Goal: Information Seeking & Learning: Find contact information

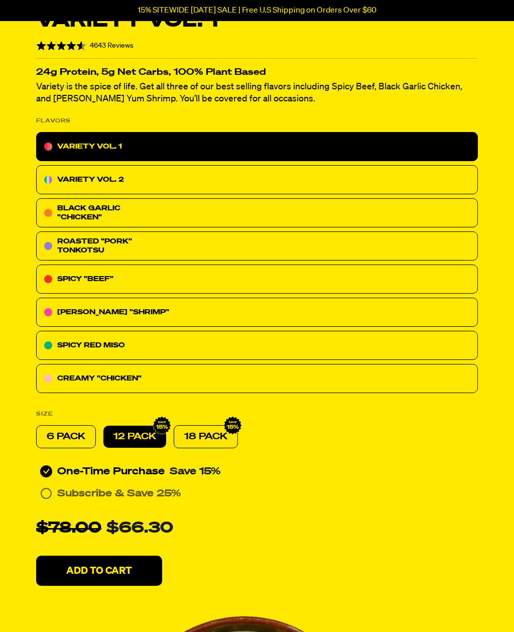
click at [318, 391] on div "CREAMY "CHICKEN"" at bounding box center [257, 378] width 442 height 29
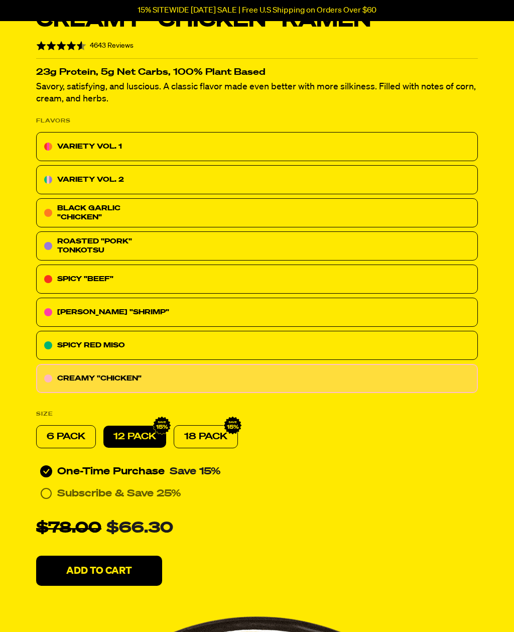
scroll to position [230, 0]
click at [308, 352] on div "SPICY RED MISO" at bounding box center [257, 345] width 442 height 29
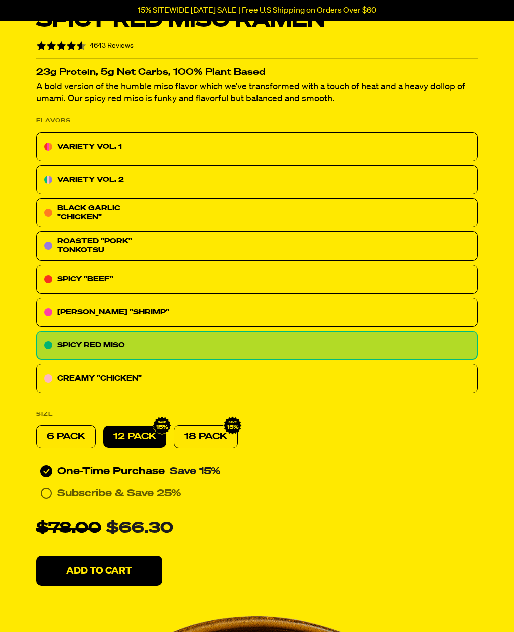
click at [69, 145] on p "VARIETY VOL. 1" at bounding box center [89, 147] width 65 height 12
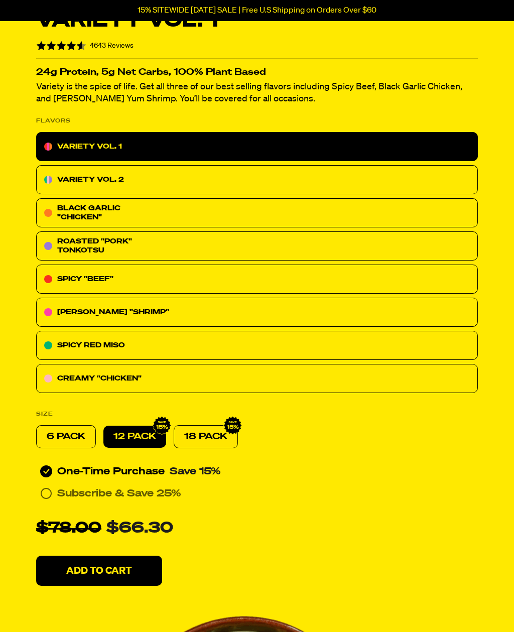
click at [221, 438] on p "18 PACK" at bounding box center [205, 437] width 43 height 12
radio input "false"
radio input "true"
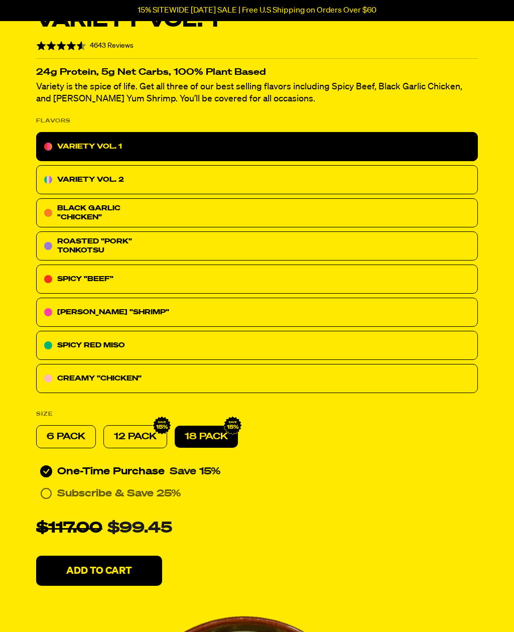
click at [151, 434] on p "12 PACK" at bounding box center [135, 437] width 43 height 12
radio input "true"
radio input "false"
radio input "true"
radio input "false"
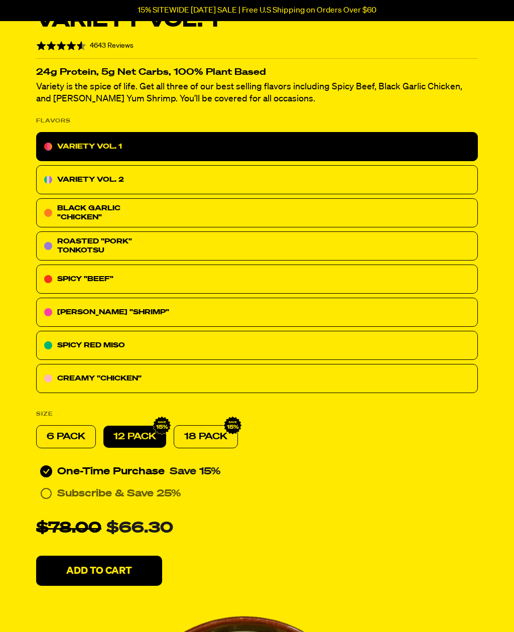
click at [275, 211] on div "BLACK GARLIC "CHICKEN"" at bounding box center [257, 212] width 442 height 29
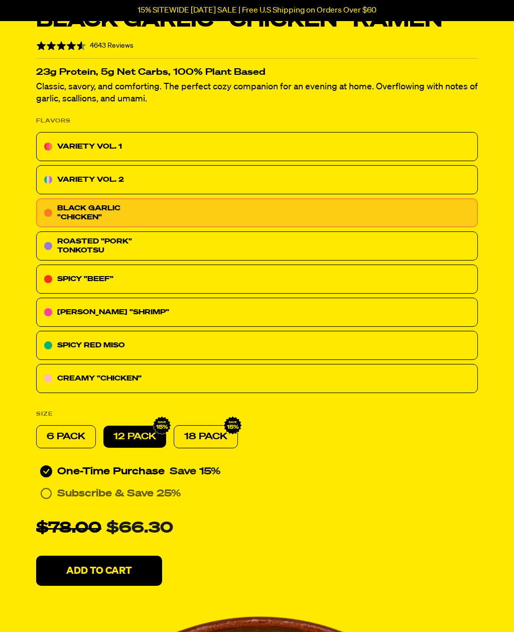
click at [237, 379] on div "CREAMY "CHICKEN"" at bounding box center [257, 378] width 442 height 29
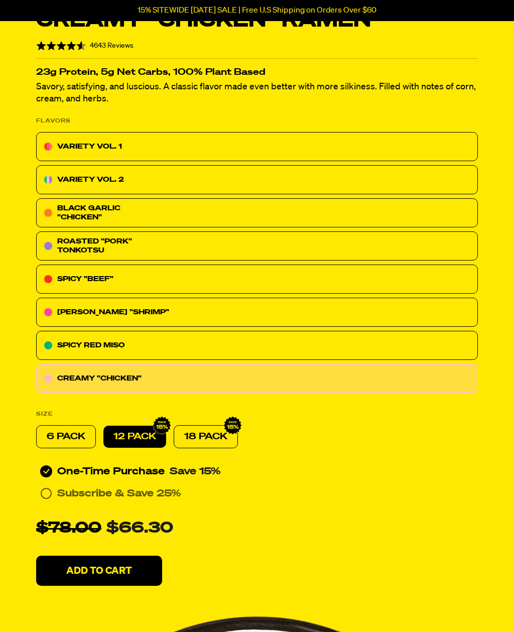
click at [230, 346] on div "SPICY RED MISO" at bounding box center [257, 345] width 442 height 29
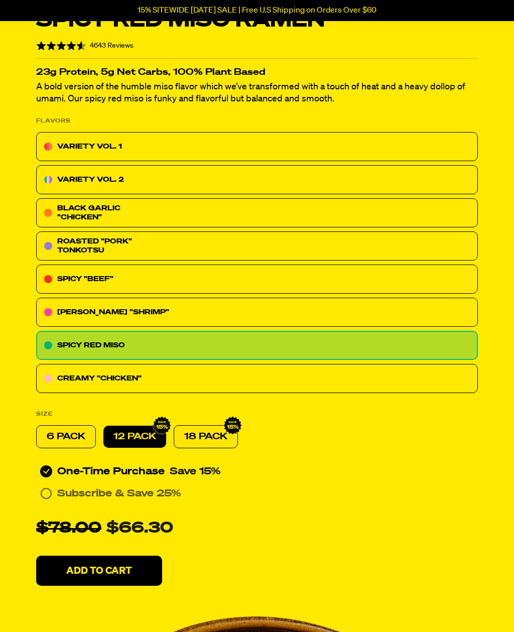
click at [207, 146] on div "VARIETY VOL. 1" at bounding box center [257, 146] width 442 height 29
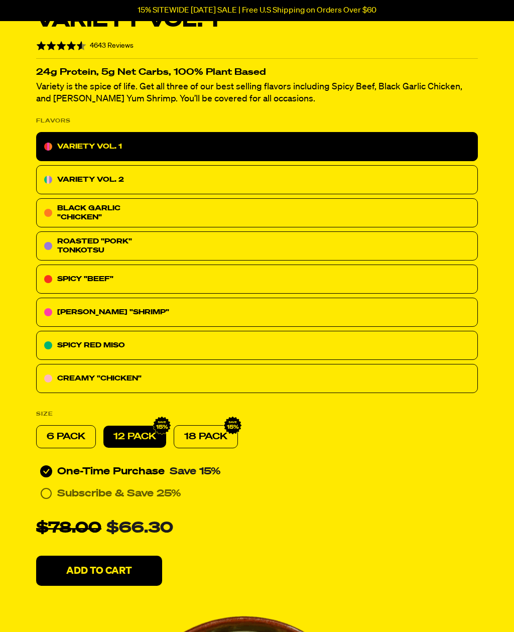
click at [312, 190] on div "VARIETY VOL. 2" at bounding box center [257, 179] width 442 height 29
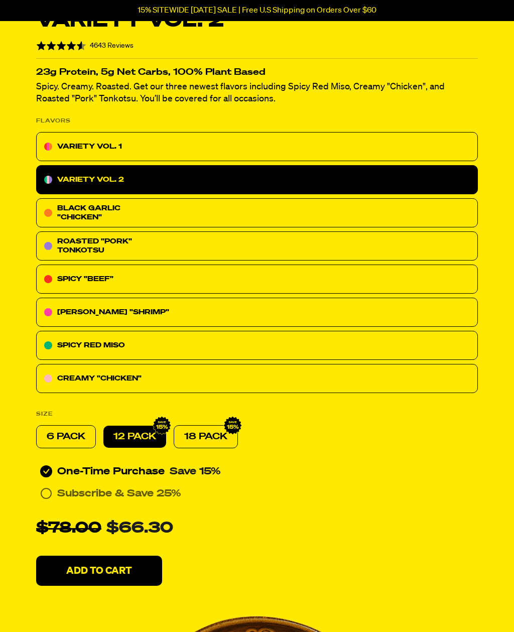
click at [307, 219] on div "BLACK GARLIC "CHICKEN"" at bounding box center [257, 212] width 442 height 29
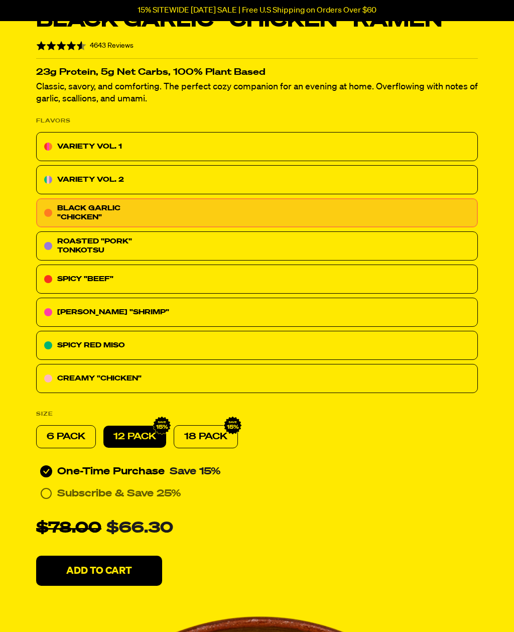
scroll to position [229, 0]
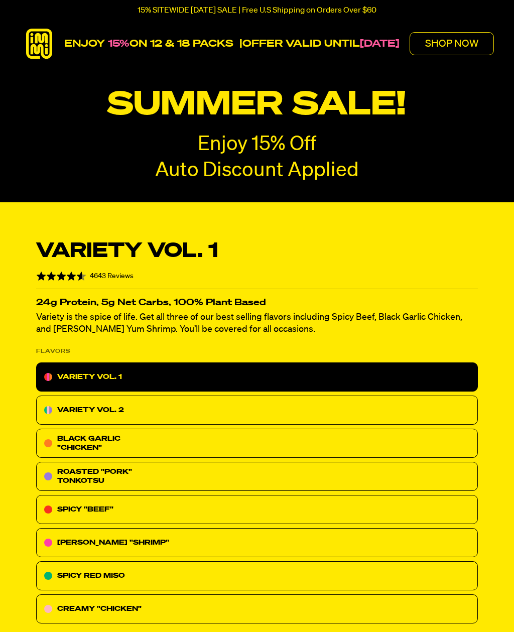
radio input "true"
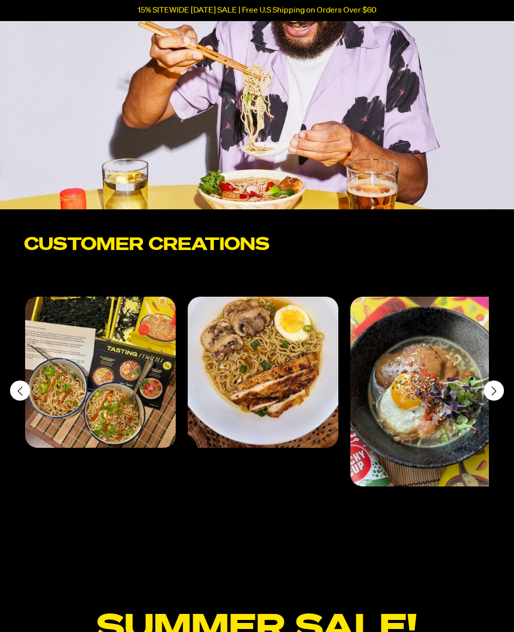
scroll to position [4470, 0]
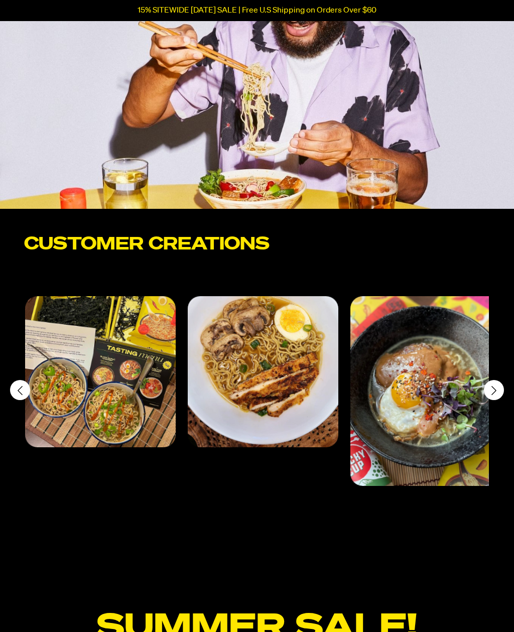
click at [495, 380] on div "Next slide" at bounding box center [494, 390] width 20 height 20
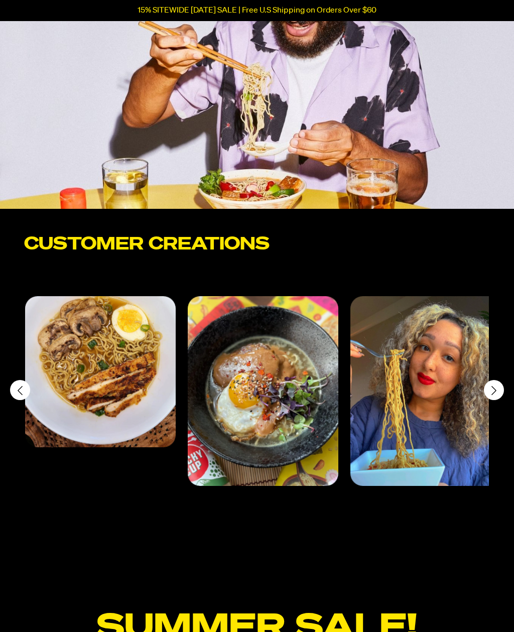
click at [490, 385] on icon "Next slide" at bounding box center [494, 390] width 12 height 11
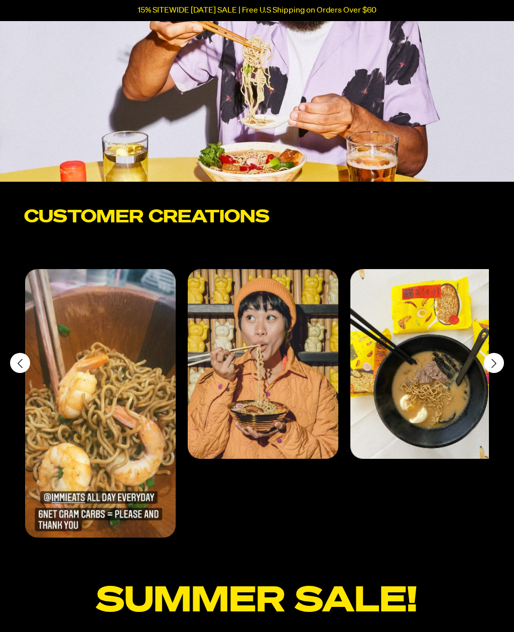
scroll to position [4503, 0]
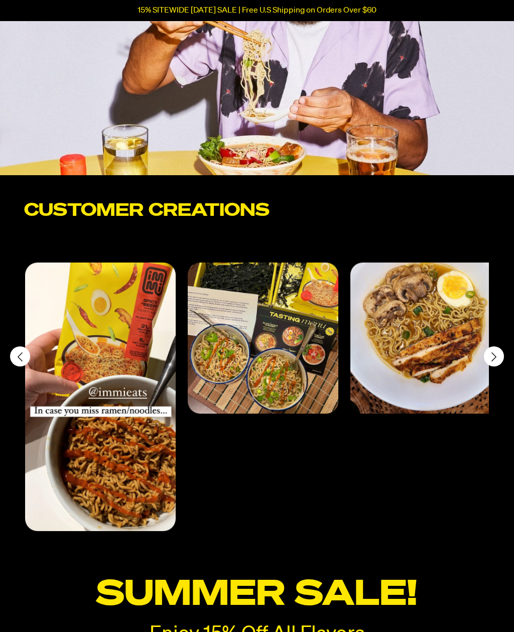
click at [490, 352] on icon "Next slide" at bounding box center [494, 357] width 12 height 11
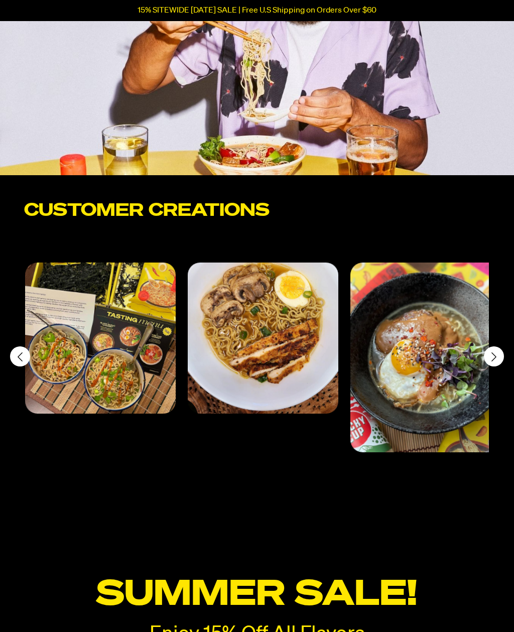
click at [490, 352] on icon "Next slide" at bounding box center [494, 357] width 12 height 11
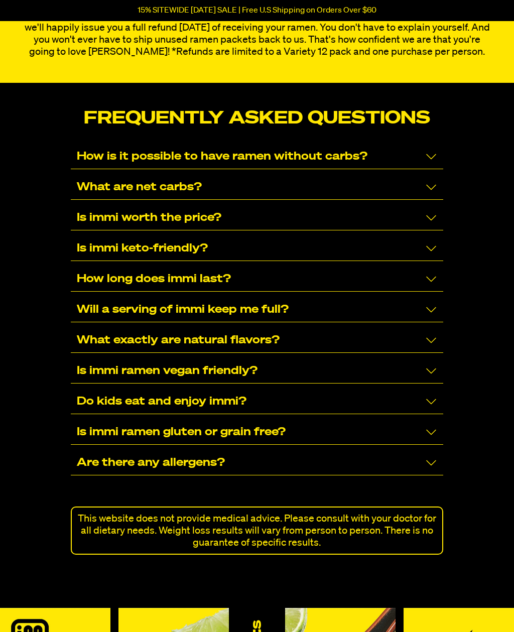
scroll to position [6341, 0]
click at [436, 216] on icon "Collapse/Expand" at bounding box center [431, 219] width 10 height 6
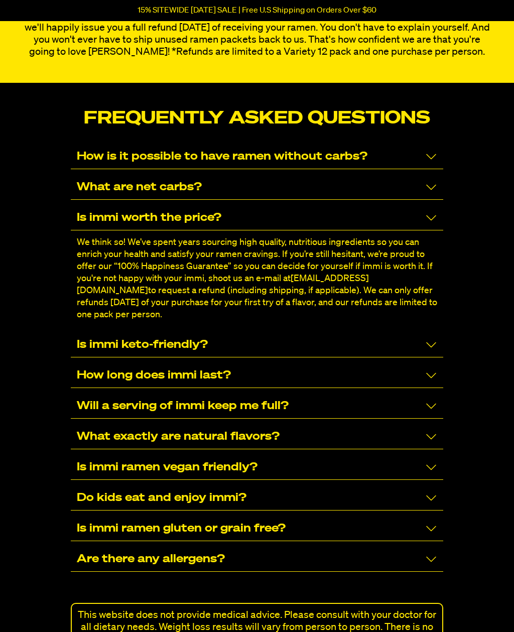
click at [430, 212] on icon "Collapse/Expand" at bounding box center [431, 218] width 12 height 12
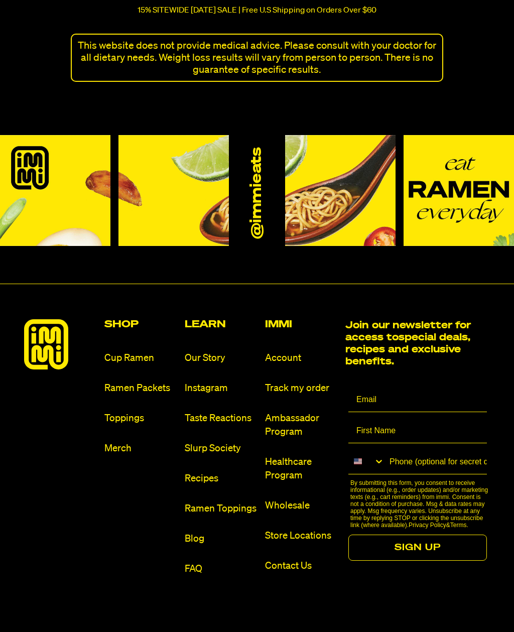
scroll to position [6844, 0]
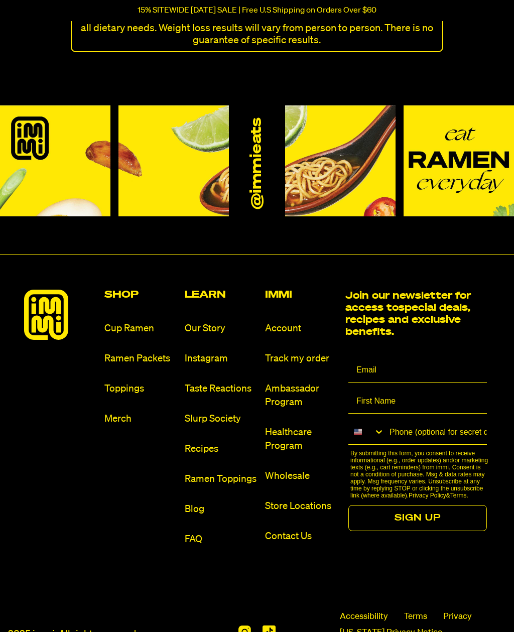
click at [292, 500] on link "Store Locations" at bounding box center [301, 507] width 72 height 14
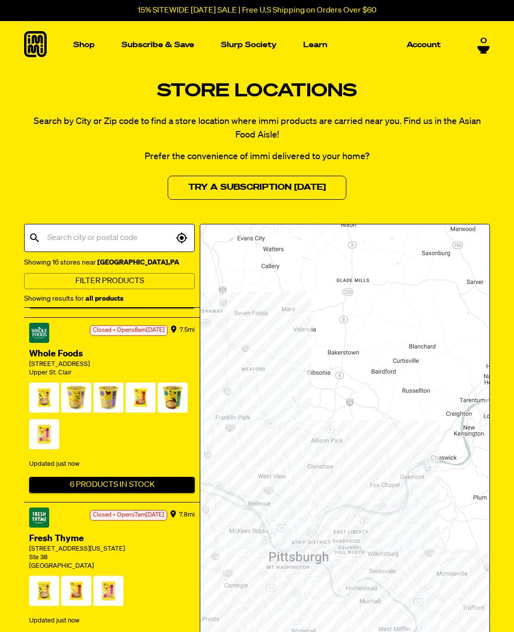
scroll to position [593, 0]
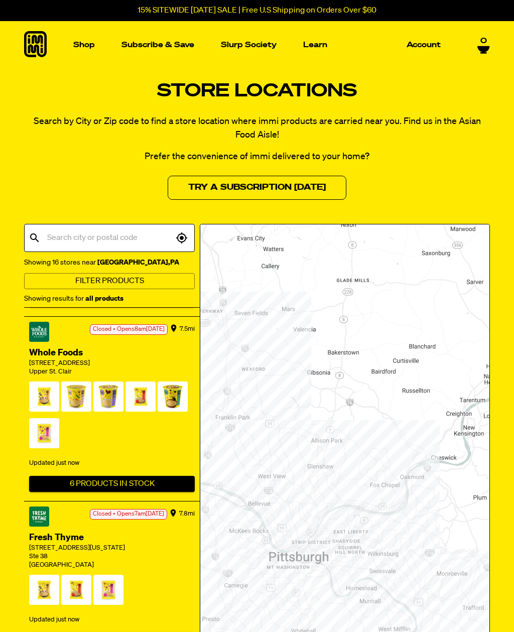
click at [65, 241] on input "text" at bounding box center [109, 237] width 129 height 19
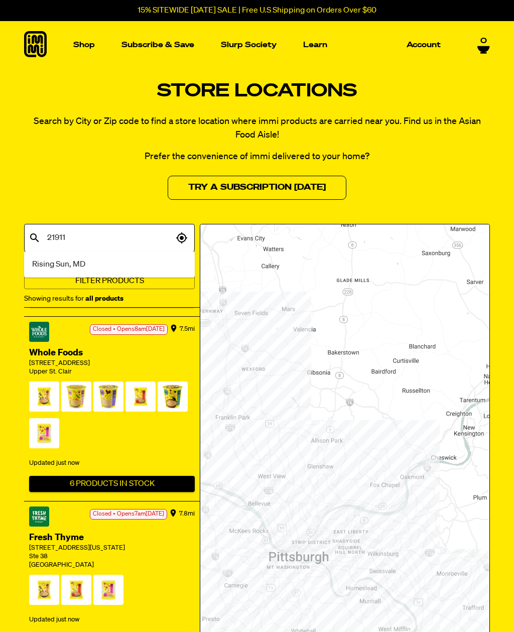
click at [152, 244] on input "21911" at bounding box center [109, 237] width 129 height 19
type input "21911"
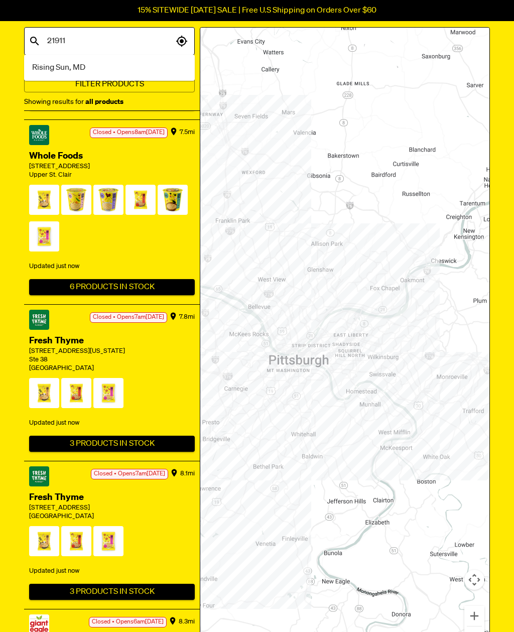
scroll to position [196, 0]
click at [33, 37] on icon at bounding box center [34, 41] width 9 height 9
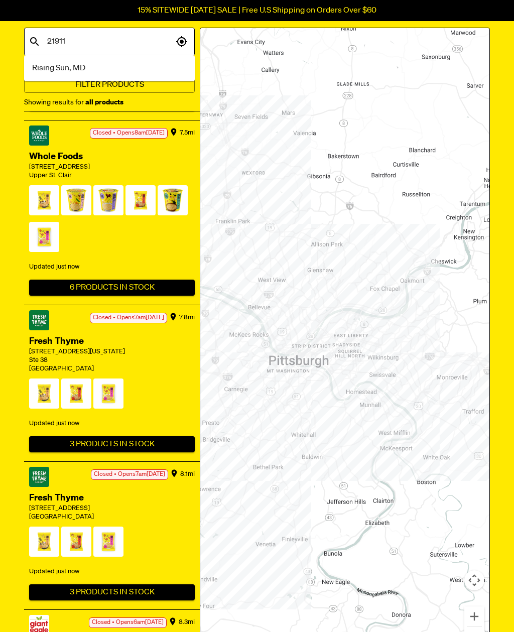
click at [31, 37] on icon at bounding box center [34, 41] width 9 height 9
click at [182, 45] on icon "button" at bounding box center [181, 41] width 11 height 11
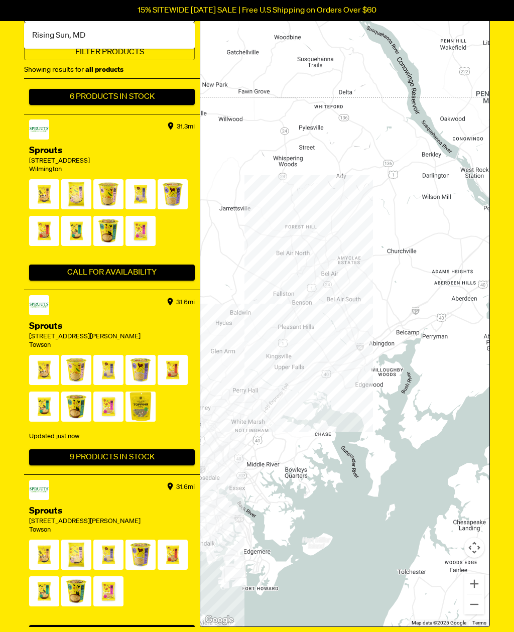
scroll to position [2390, 0]
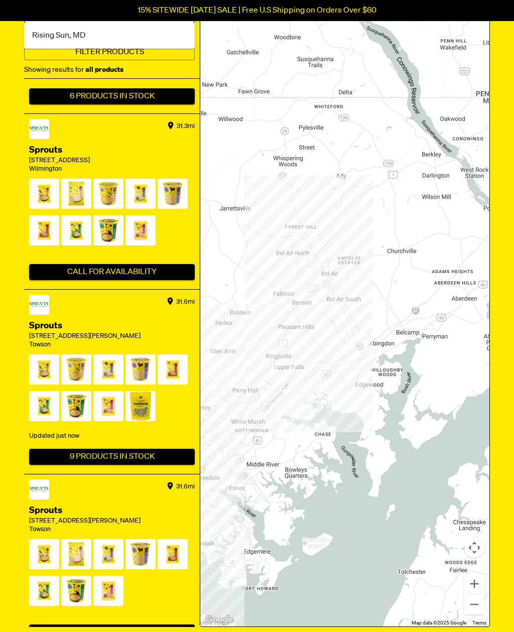
click at [108, 179] on span at bounding box center [108, 196] width 30 height 35
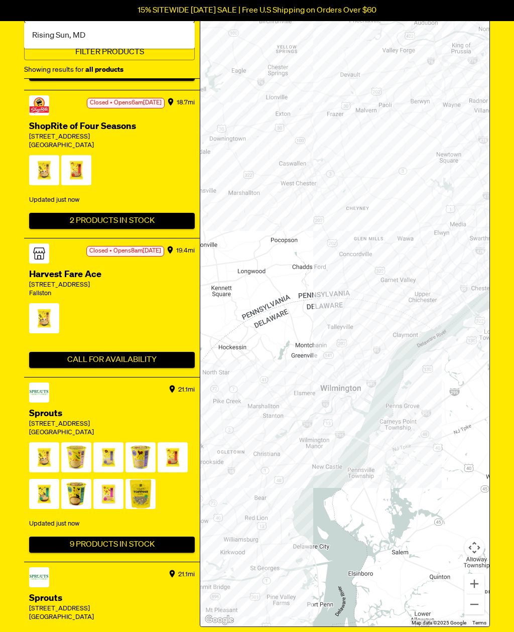
scroll to position [757, 0]
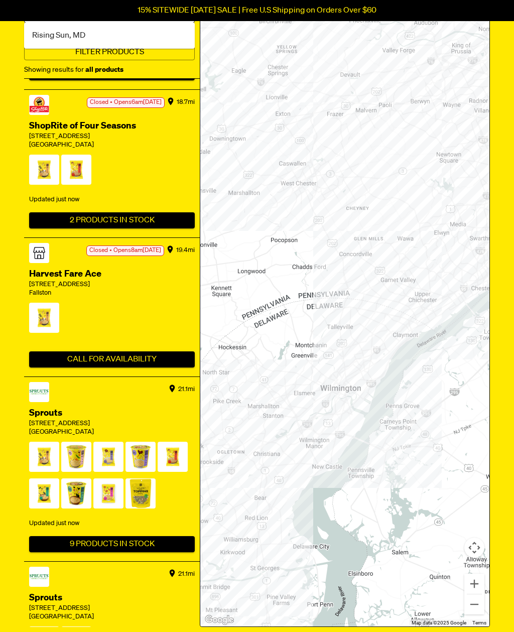
click at [66, 191] on div "Updated just now" at bounding box center [112, 199] width 166 height 17
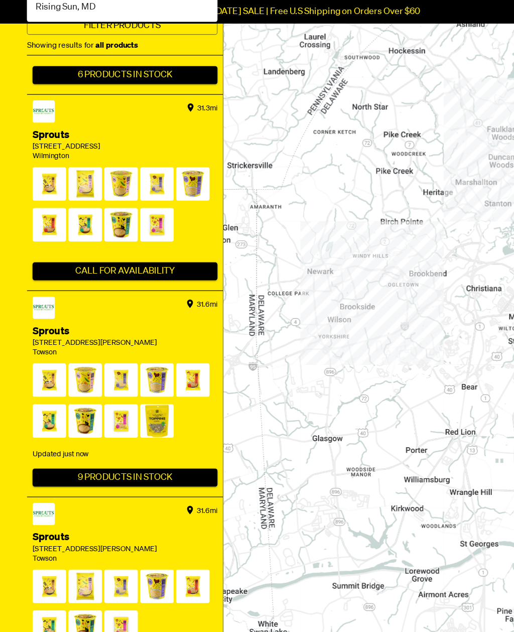
scroll to position [256, 0]
